Goal: Information Seeking & Learning: Find specific fact

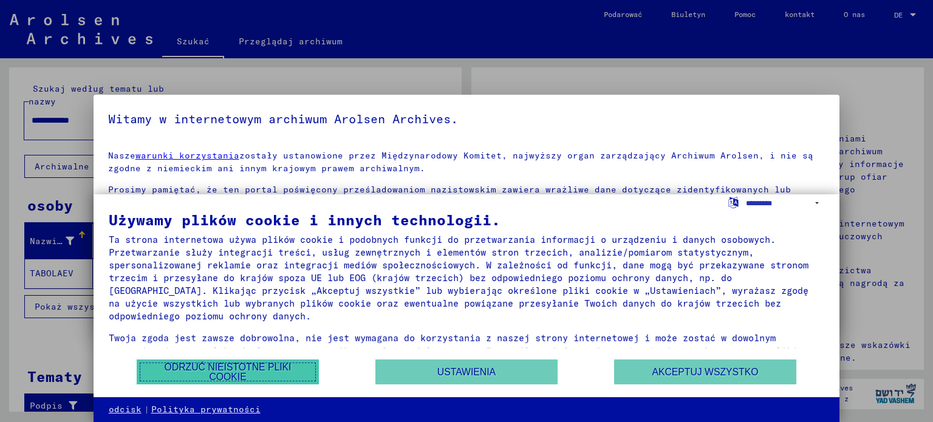
click at [268, 364] on font "Odrzuć nieistotne pliki cookie" at bounding box center [228, 372] width 127 height 20
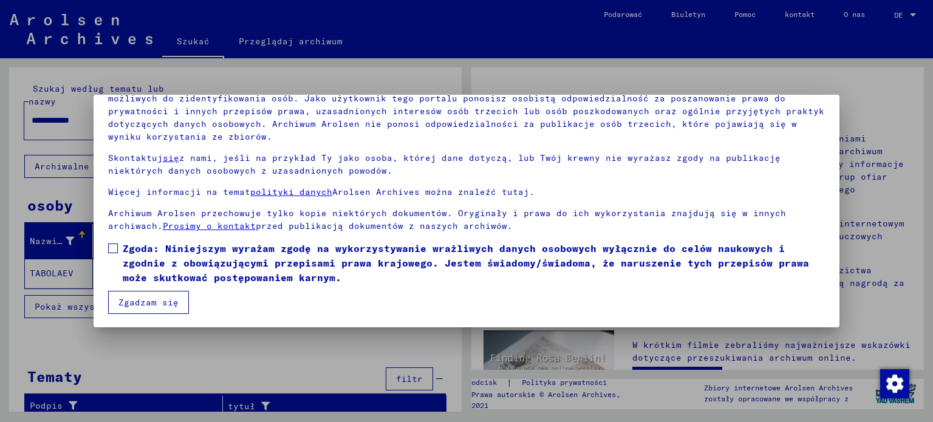
scroll to position [103, 0]
click at [114, 248] on span at bounding box center [113, 247] width 10 height 10
click at [134, 301] on font "Zgadzam się" at bounding box center [148, 301] width 60 height 11
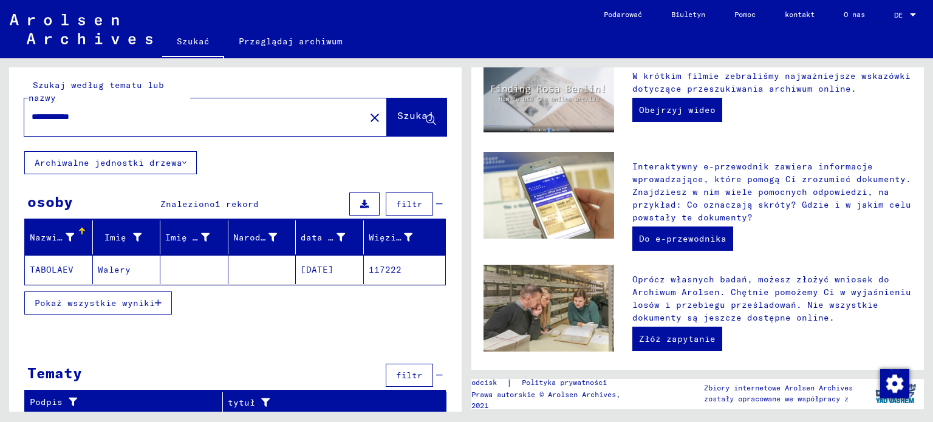
scroll to position [423, 0]
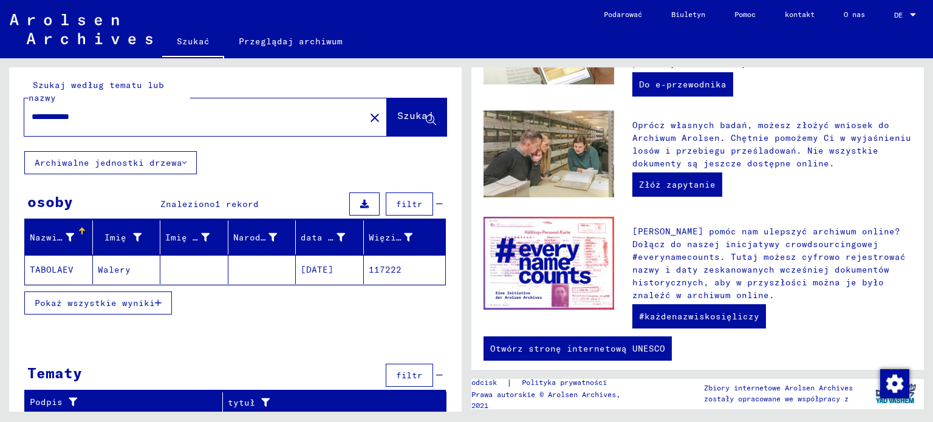
click at [418, 341] on div at bounding box center [235, 337] width 452 height 15
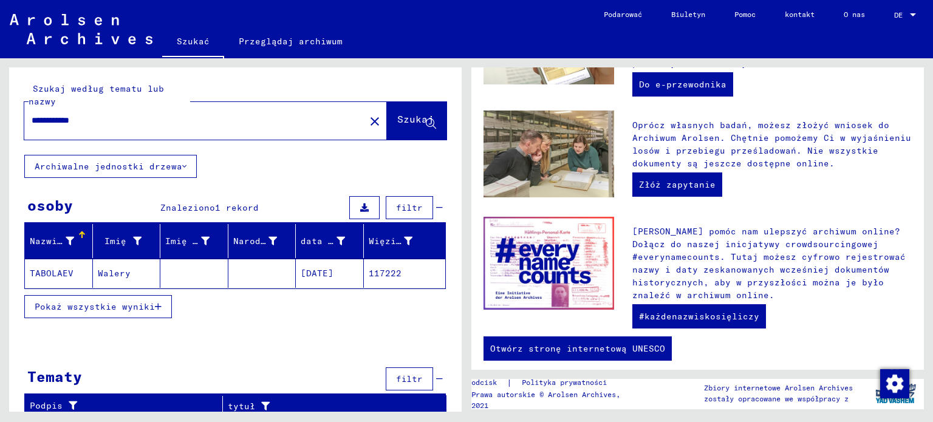
scroll to position [4, 0]
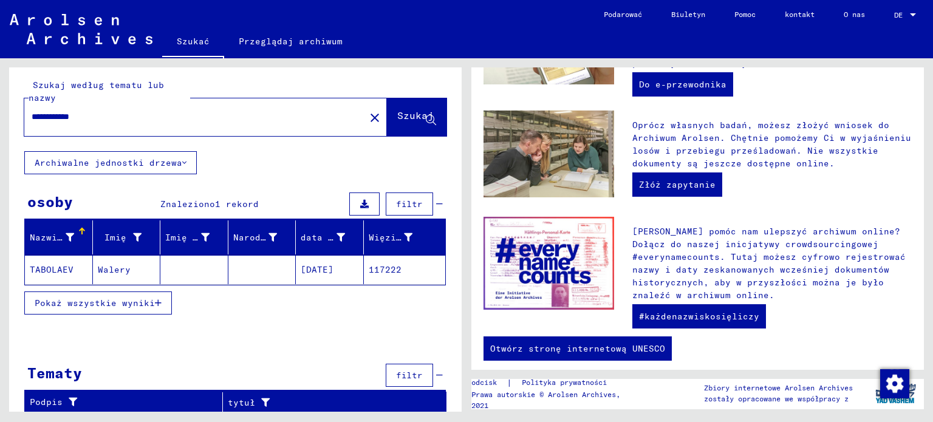
click at [100, 114] on input "**********" at bounding box center [191, 117] width 319 height 13
type input "*****"
click at [397, 118] on font "Szukaj" at bounding box center [415, 115] width 36 height 12
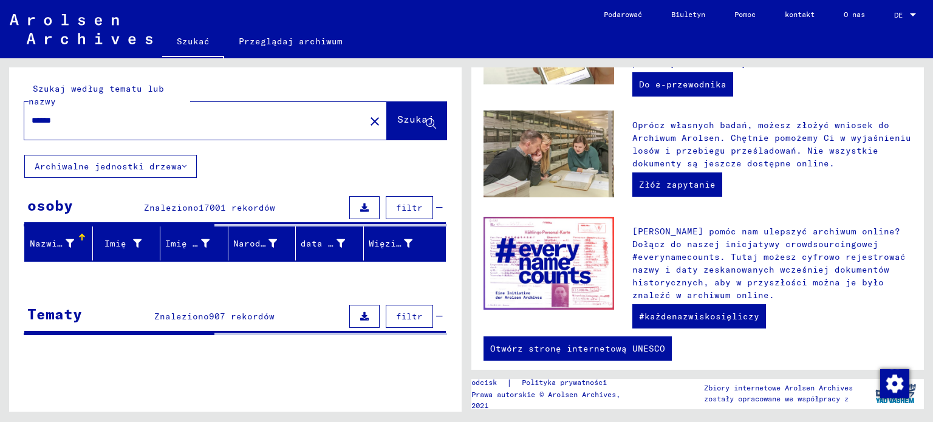
click at [199, 202] on font "Znaleziono" at bounding box center [171, 207] width 55 height 11
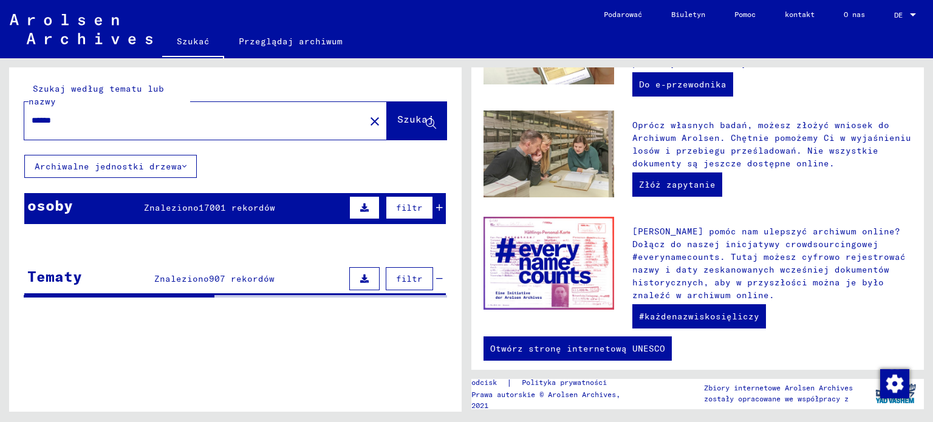
click at [246, 275] on font "907 rekordów" at bounding box center [242, 278] width 66 height 11
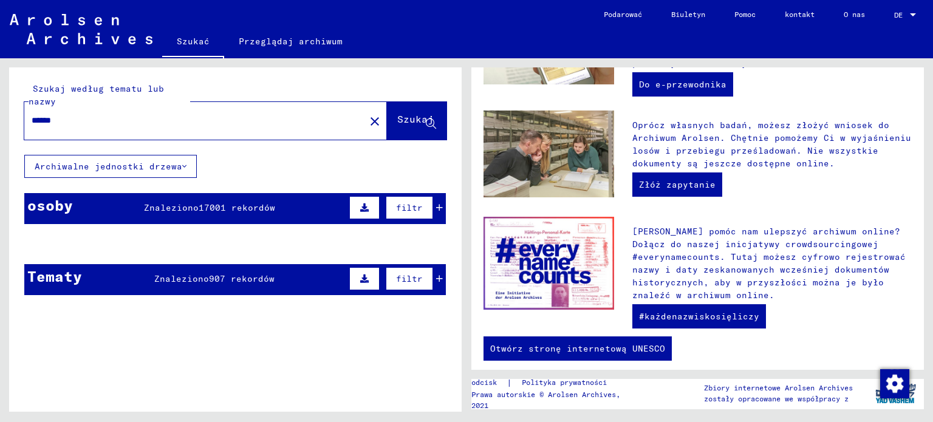
click at [266, 206] on font "17001 rekordów" at bounding box center [237, 207] width 77 height 11
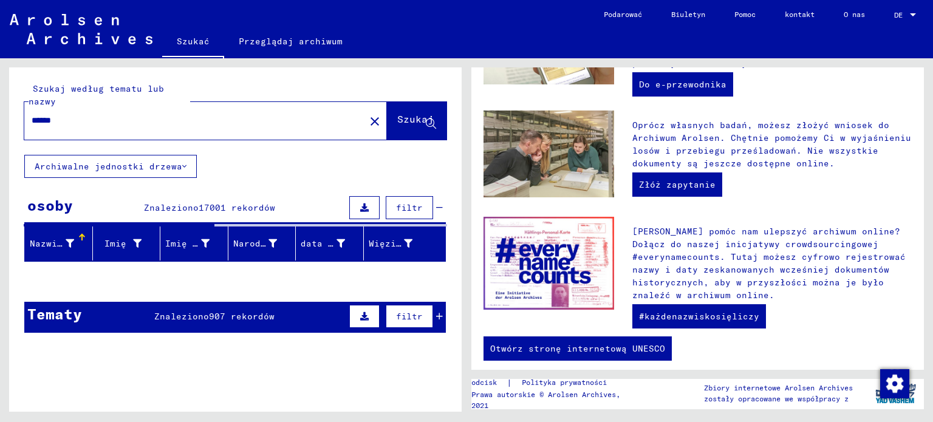
click at [266, 206] on font "17001 rekordów" at bounding box center [237, 207] width 77 height 11
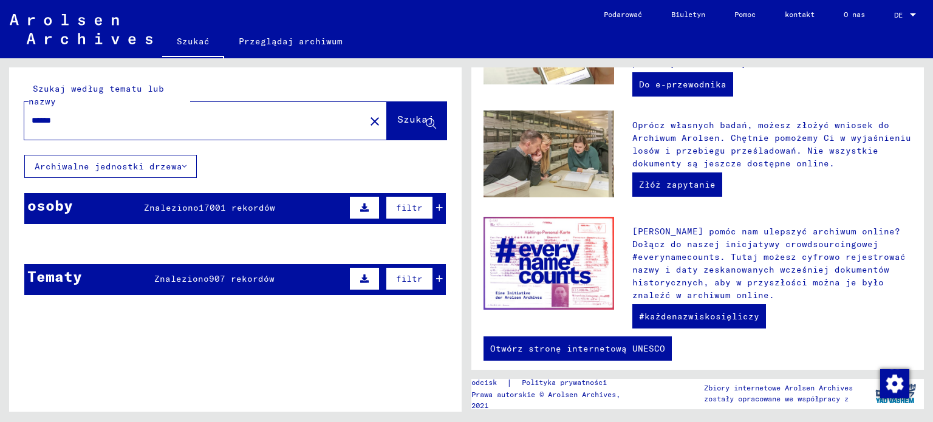
click at [415, 203] on font "filtr" at bounding box center [409, 207] width 27 height 11
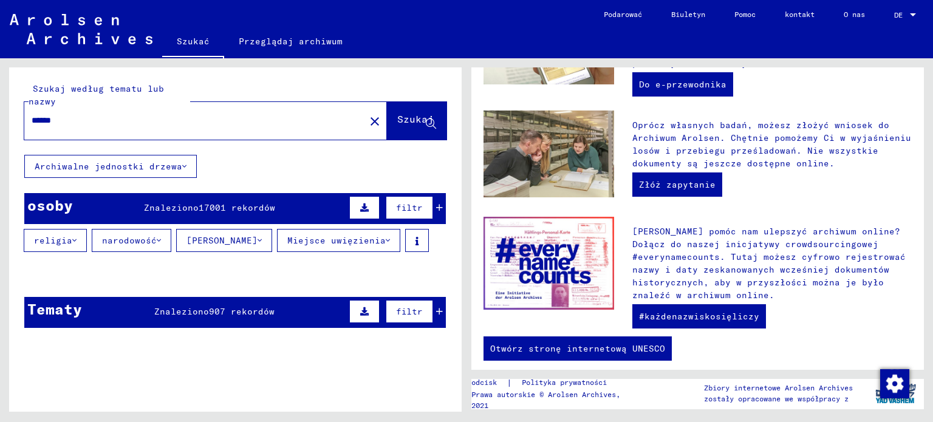
click at [157, 236] on icon at bounding box center [159, 240] width 4 height 9
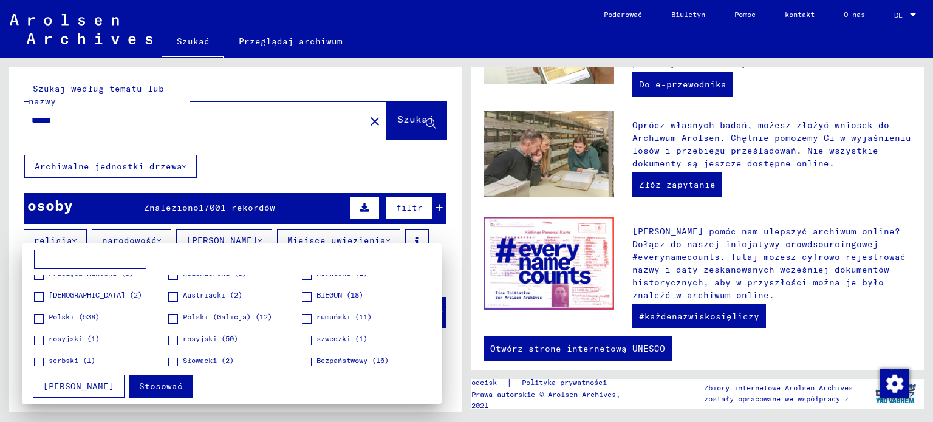
scroll to position [185, 0]
click at [43, 314] on span at bounding box center [39, 316] width 10 height 10
click at [171, 313] on span at bounding box center [173, 316] width 10 height 10
click at [139, 381] on font "Stosować" at bounding box center [161, 386] width 44 height 11
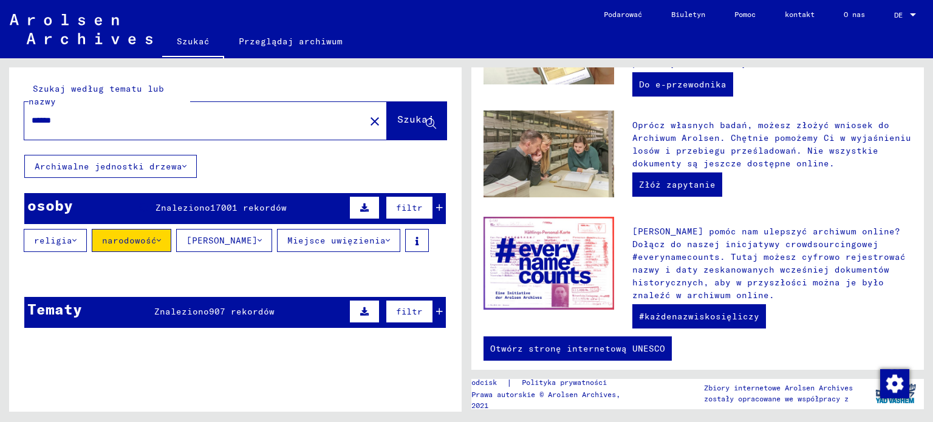
click at [366, 235] on font "Miejsce uwięzienia" at bounding box center [336, 240] width 98 height 11
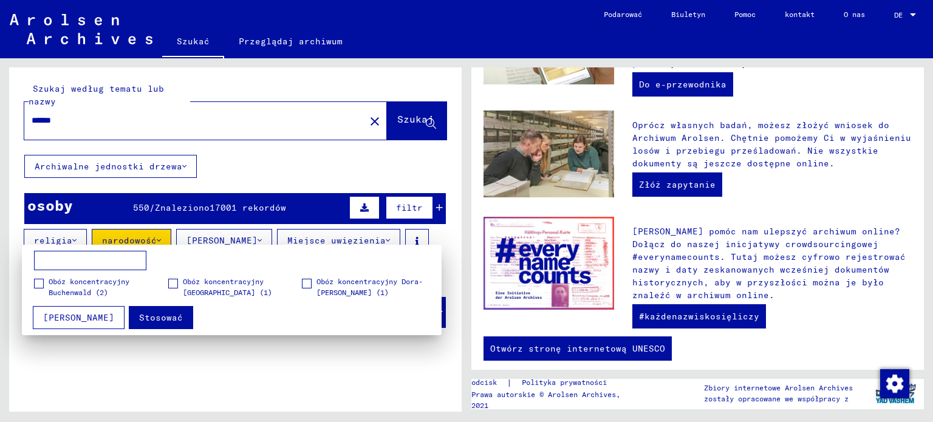
click at [442, 248] on div at bounding box center [466, 211] width 933 height 422
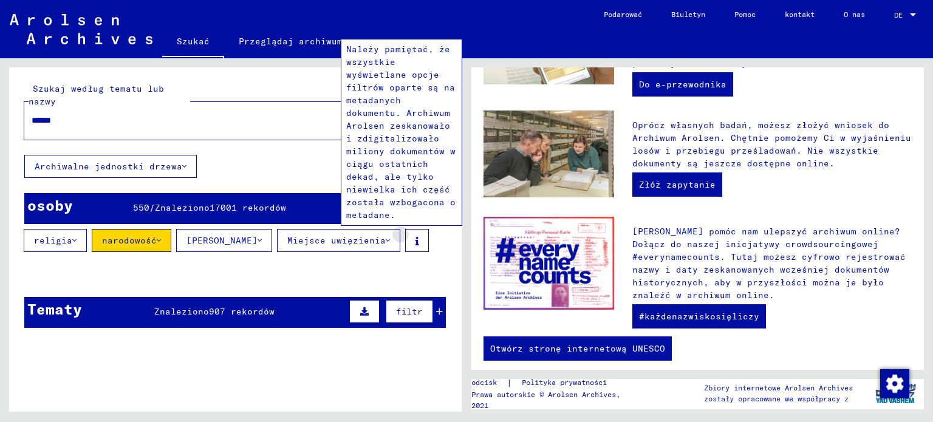
click at [405, 239] on button at bounding box center [417, 240] width 24 height 23
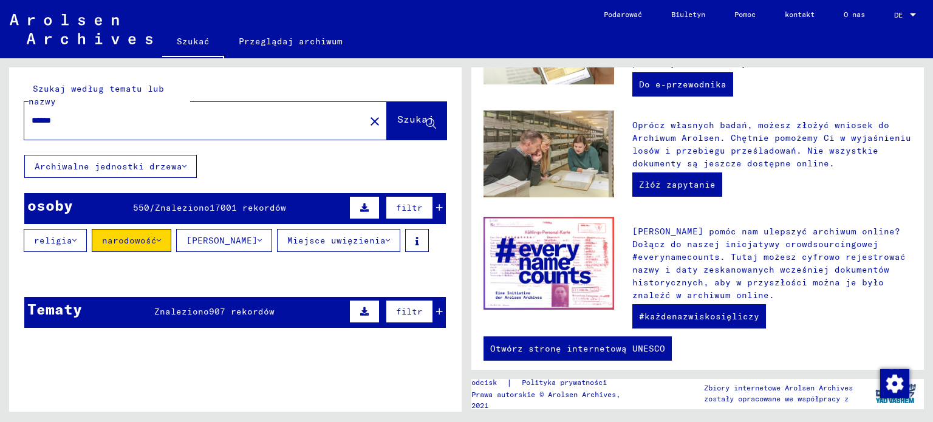
click at [207, 208] on font "Znaleziono" at bounding box center [182, 207] width 55 height 11
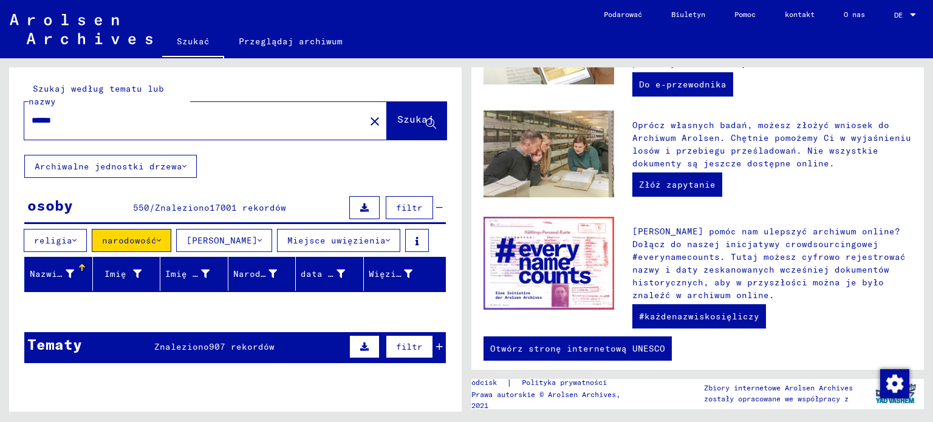
click at [141, 206] on font "550" at bounding box center [141, 207] width 16 height 11
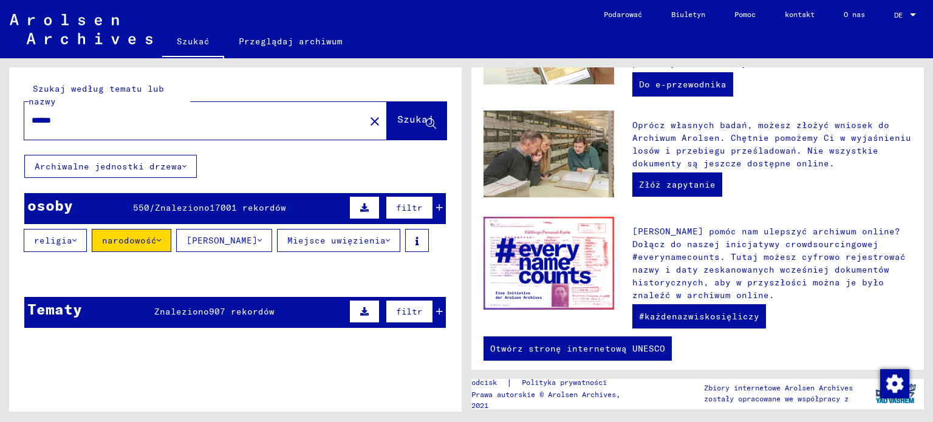
click at [141, 206] on font "550" at bounding box center [141, 207] width 16 height 11
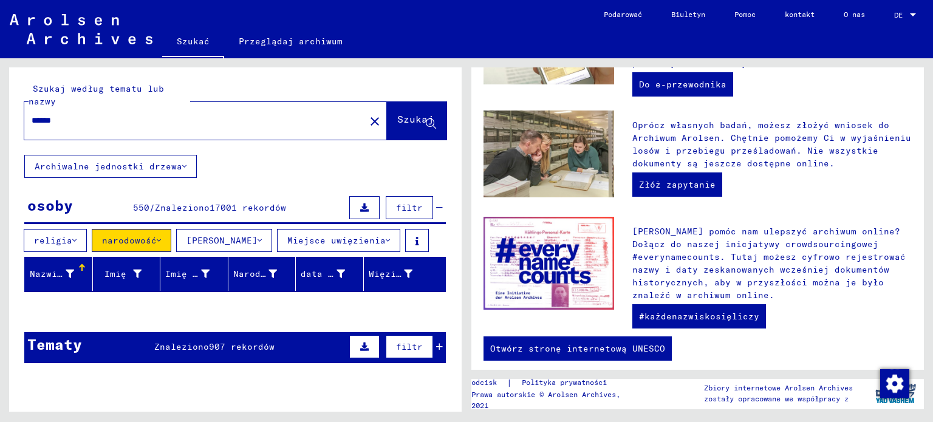
click at [257, 240] on icon at bounding box center [259, 240] width 4 height 9
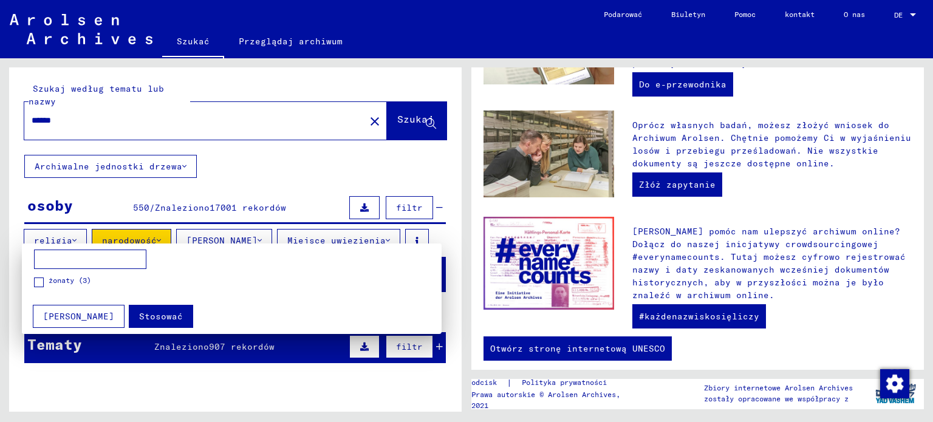
click at [249, 240] on div at bounding box center [466, 211] width 933 height 422
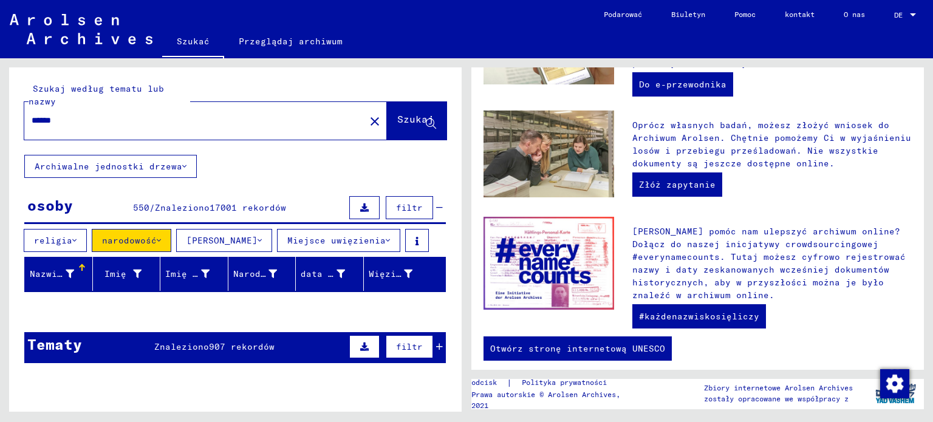
click at [366, 210] on icon at bounding box center [364, 207] width 9 height 9
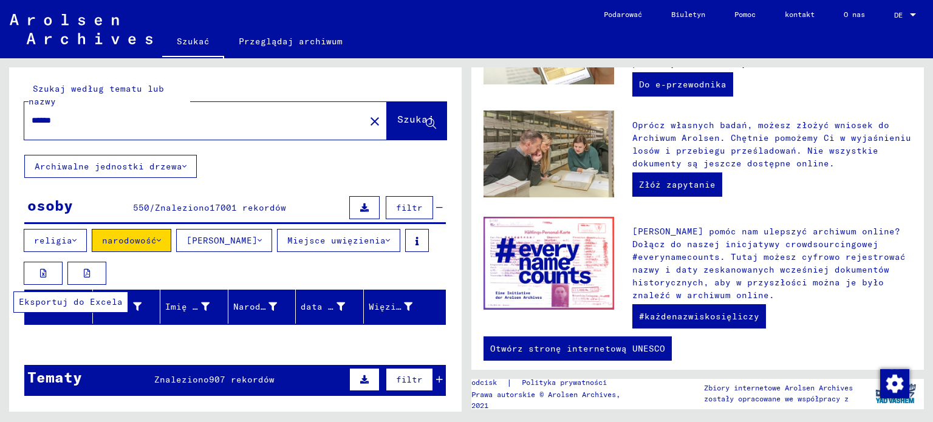
click at [41, 271] on icon at bounding box center [43, 273] width 7 height 9
